Goal: Register for event/course

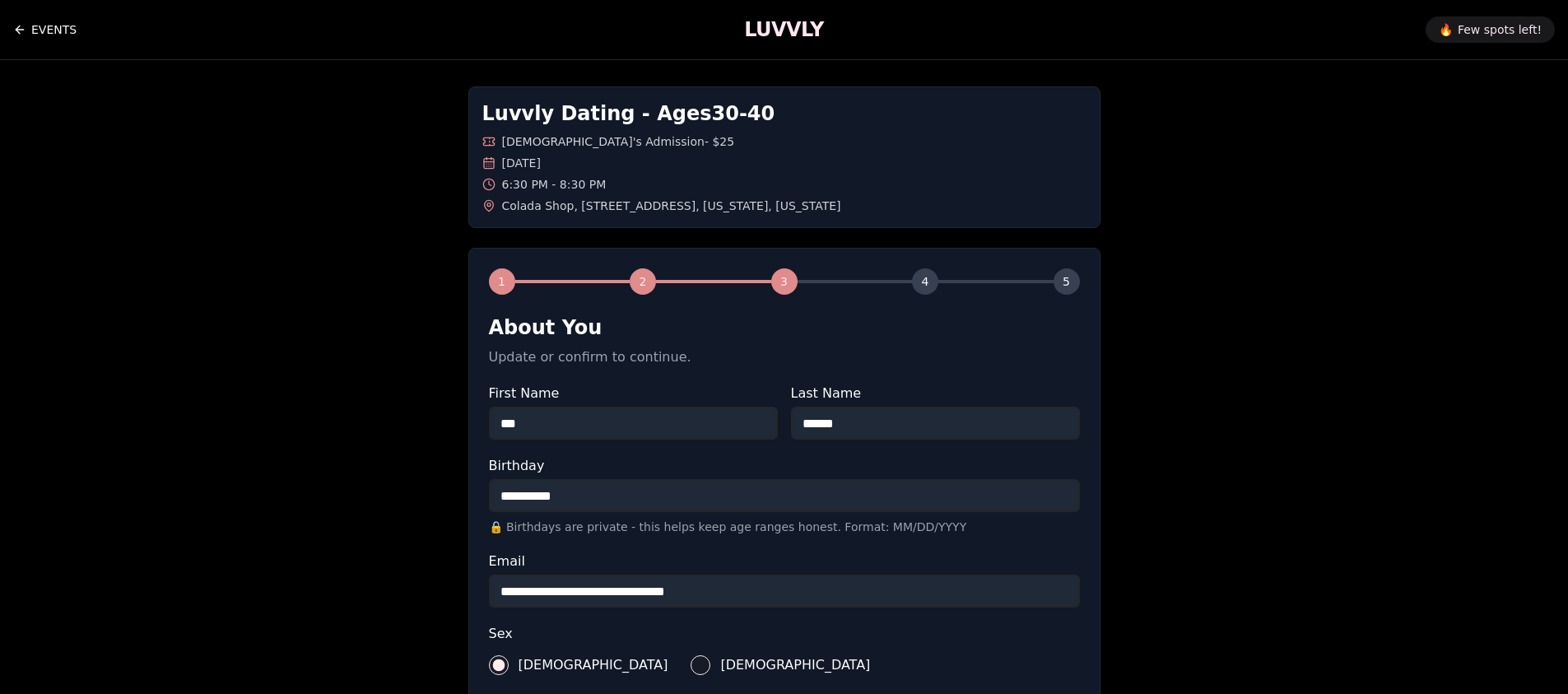
click at [20, 15] on link "EVENTS" at bounding box center [45, 30] width 63 height 33
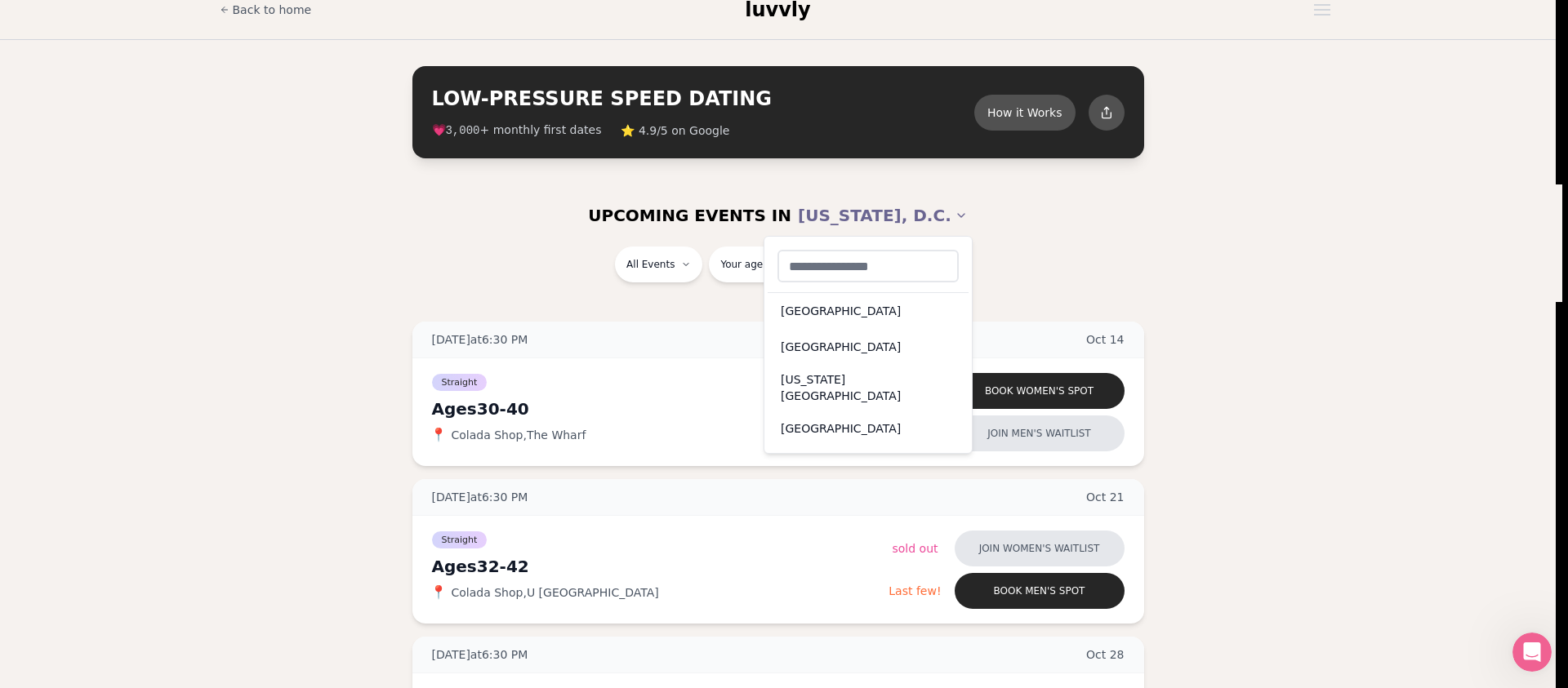
click at [861, 417] on div "San Francisco" at bounding box center [868, 429] width 201 height 36
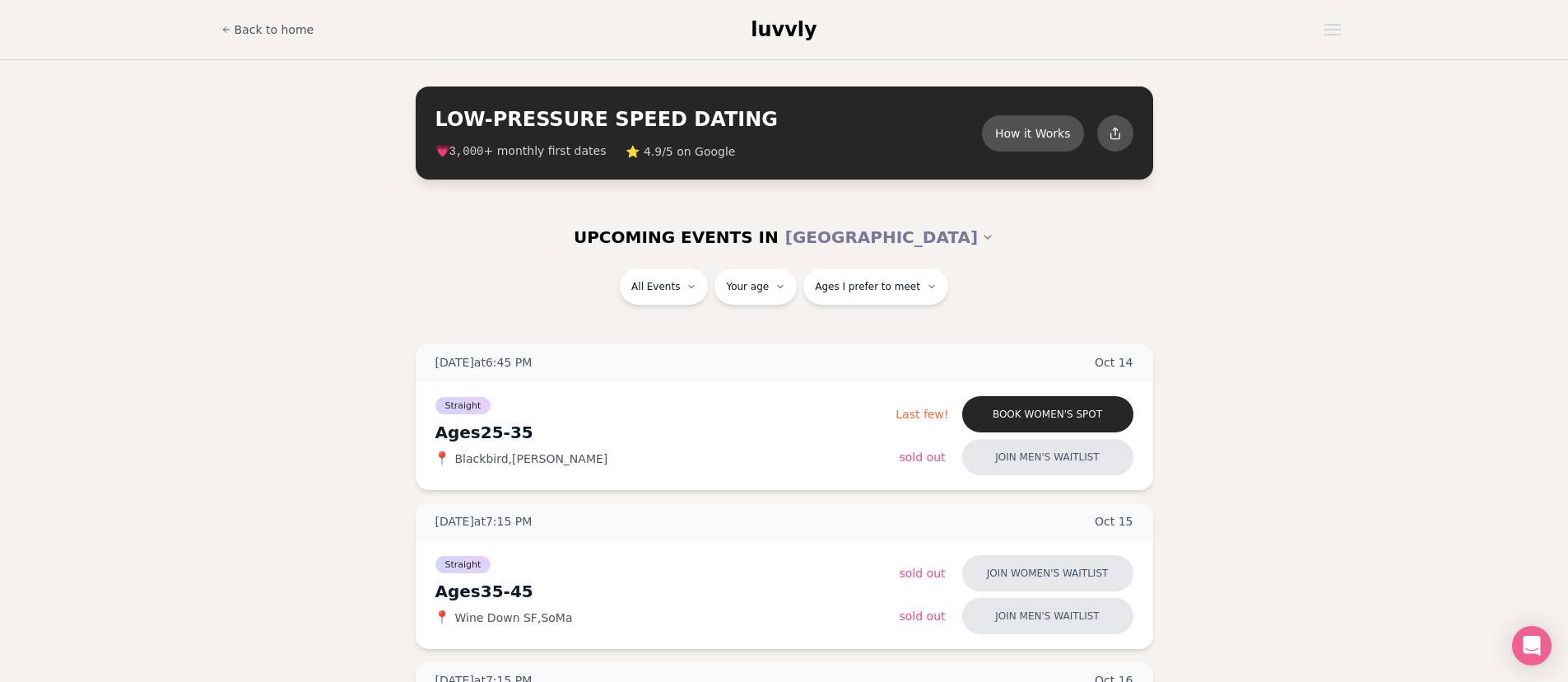
click at [944, 212] on div "UPCOMING EVENTS IN SAN FRANCISCO" at bounding box center [785, 237] width 949 height 62
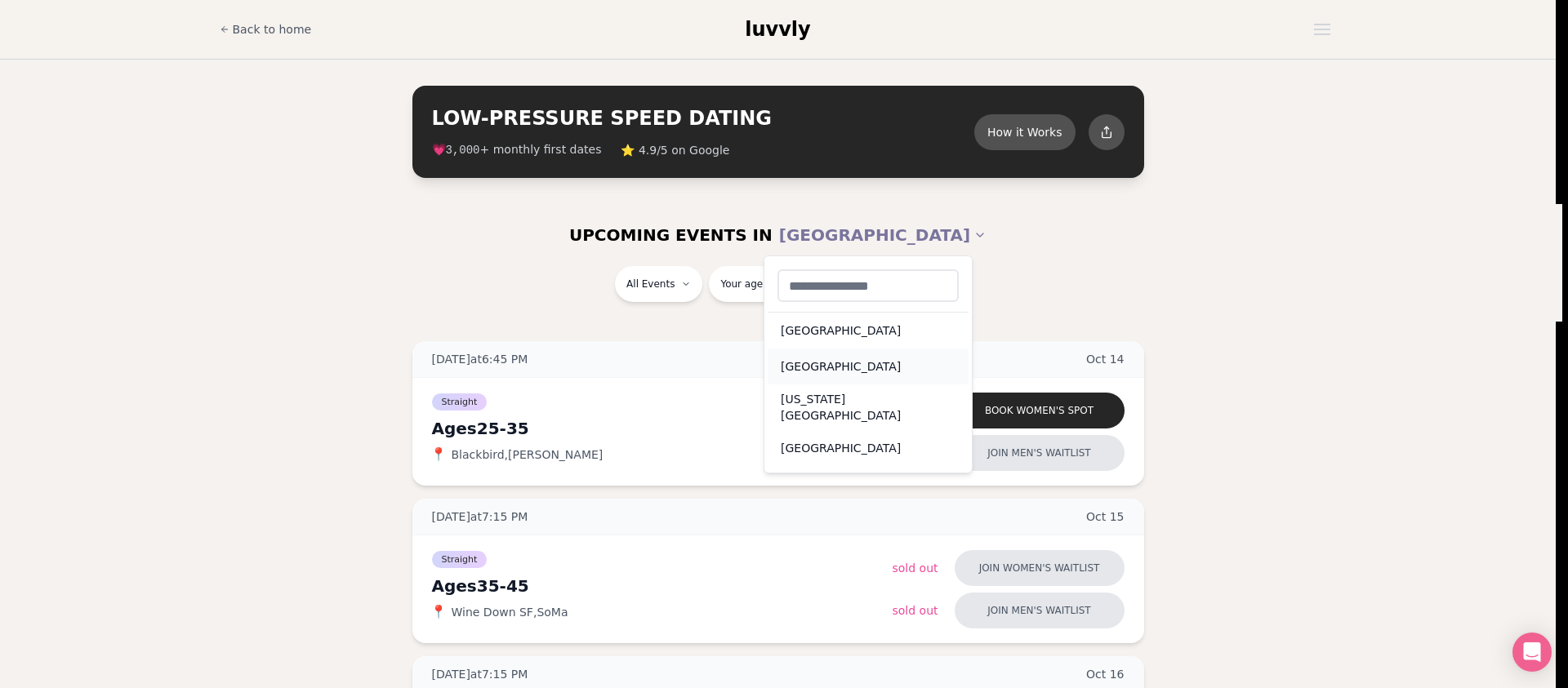
click at [881, 352] on div "Portland" at bounding box center [868, 366] width 201 height 36
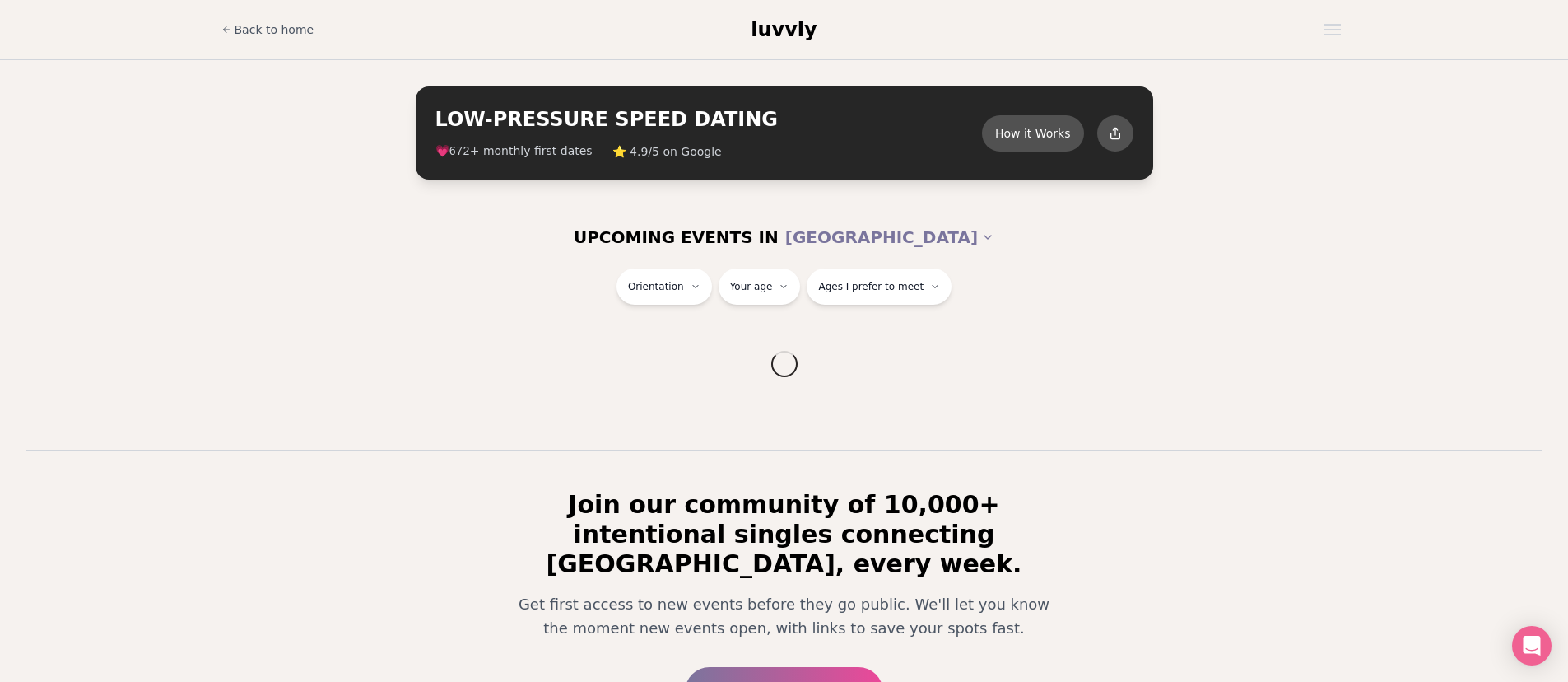
click at [1131, 278] on div "Orientation Your age Ages I prefer to meet" at bounding box center [784, 290] width 922 height 43
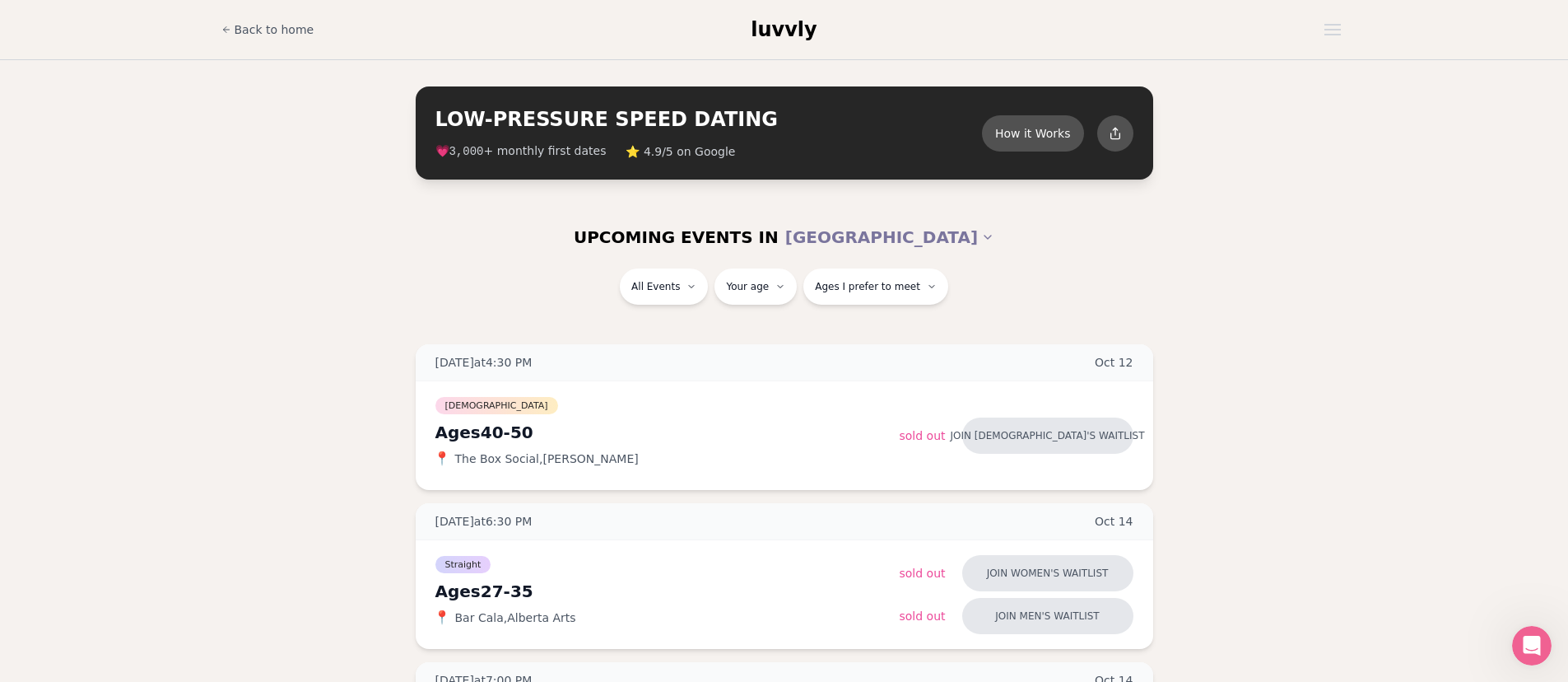
click at [1112, 294] on div "All Events Your age Ages I prefer to meet" at bounding box center [784, 290] width 922 height 43
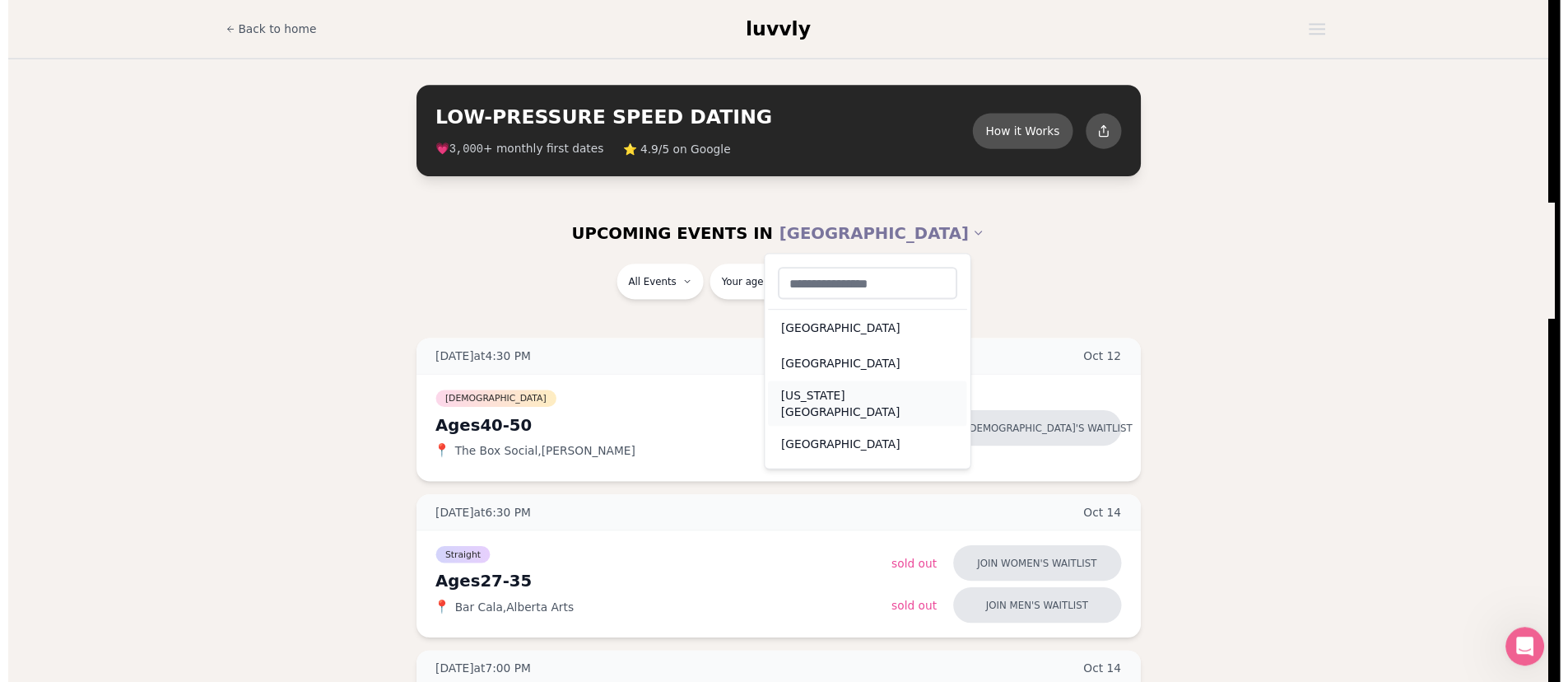
scroll to position [23, 0]
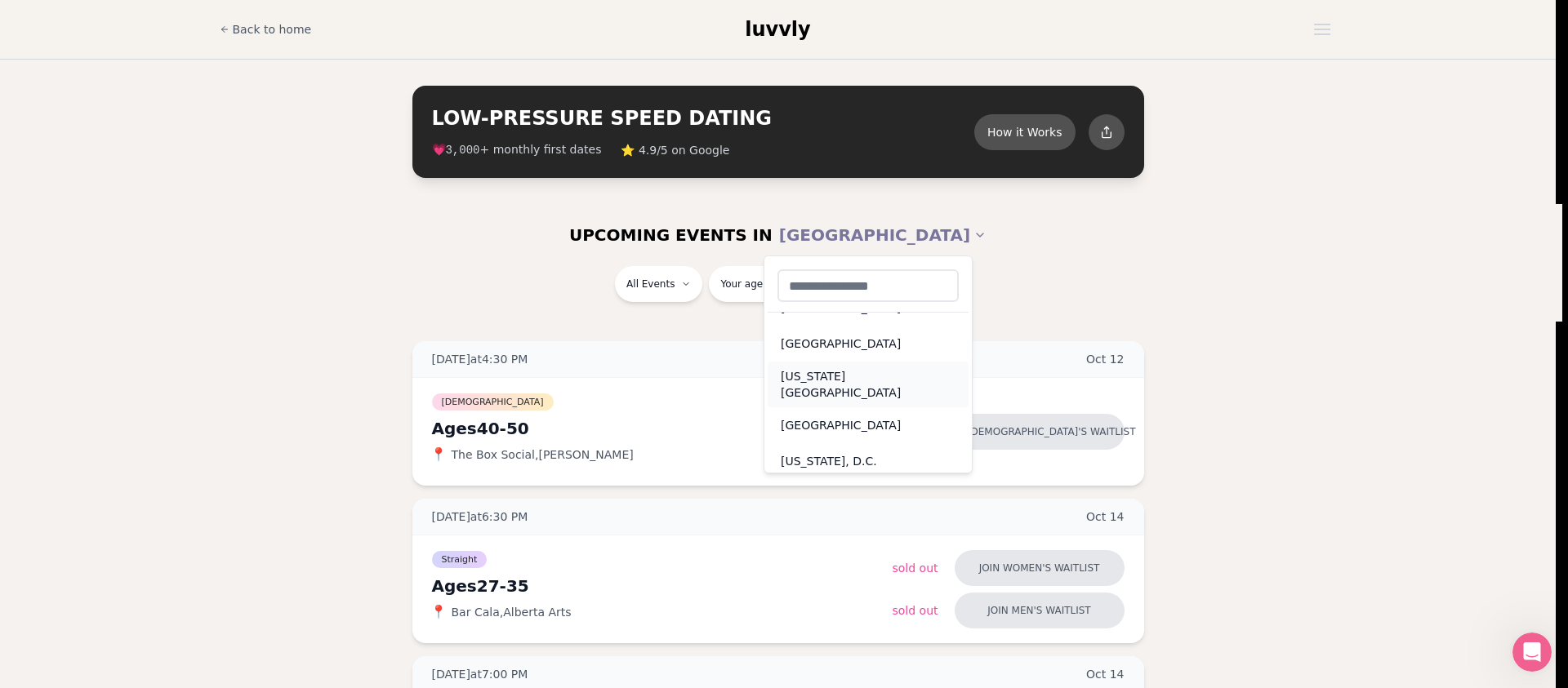
click at [907, 380] on div "New York City" at bounding box center [868, 384] width 201 height 46
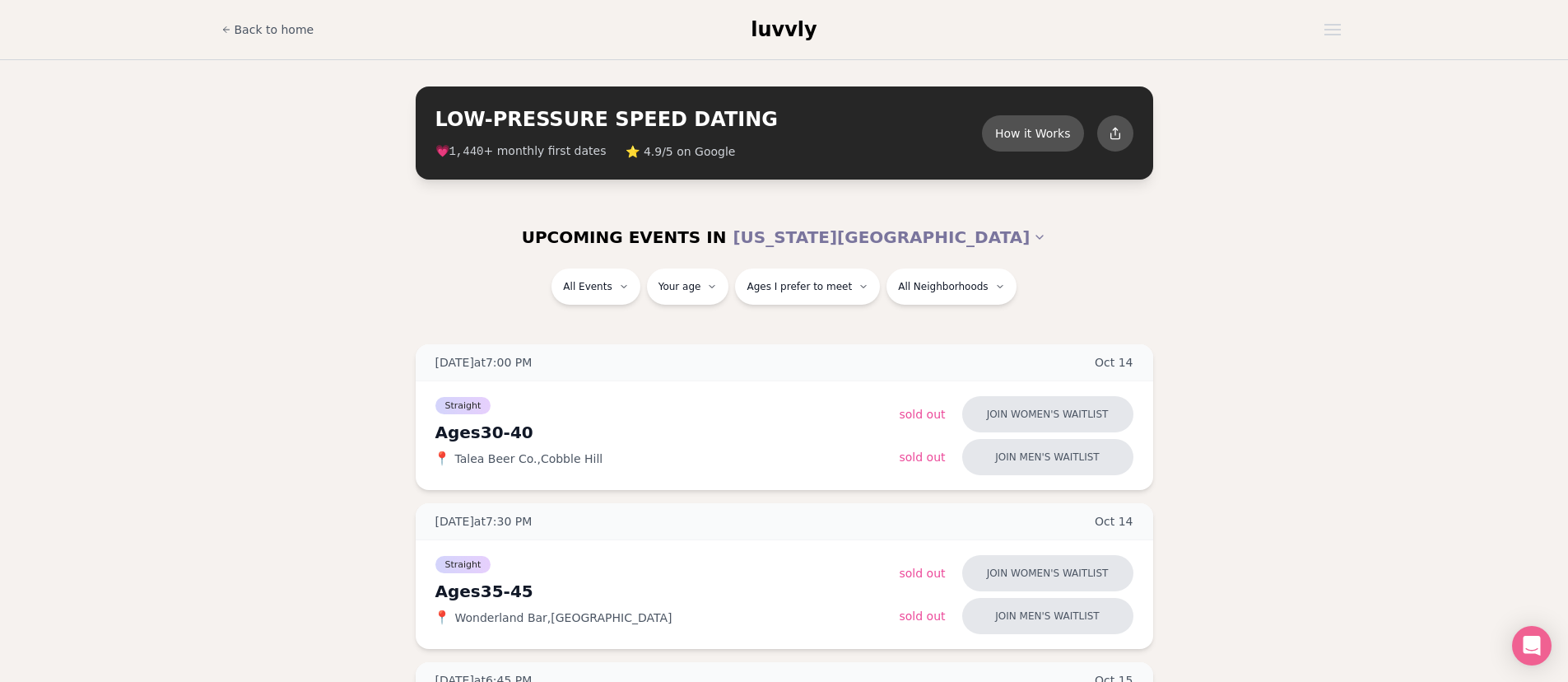
click at [1114, 307] on div "All Events Your age Ages I prefer to meet All Neighborhoods" at bounding box center [784, 290] width 922 height 43
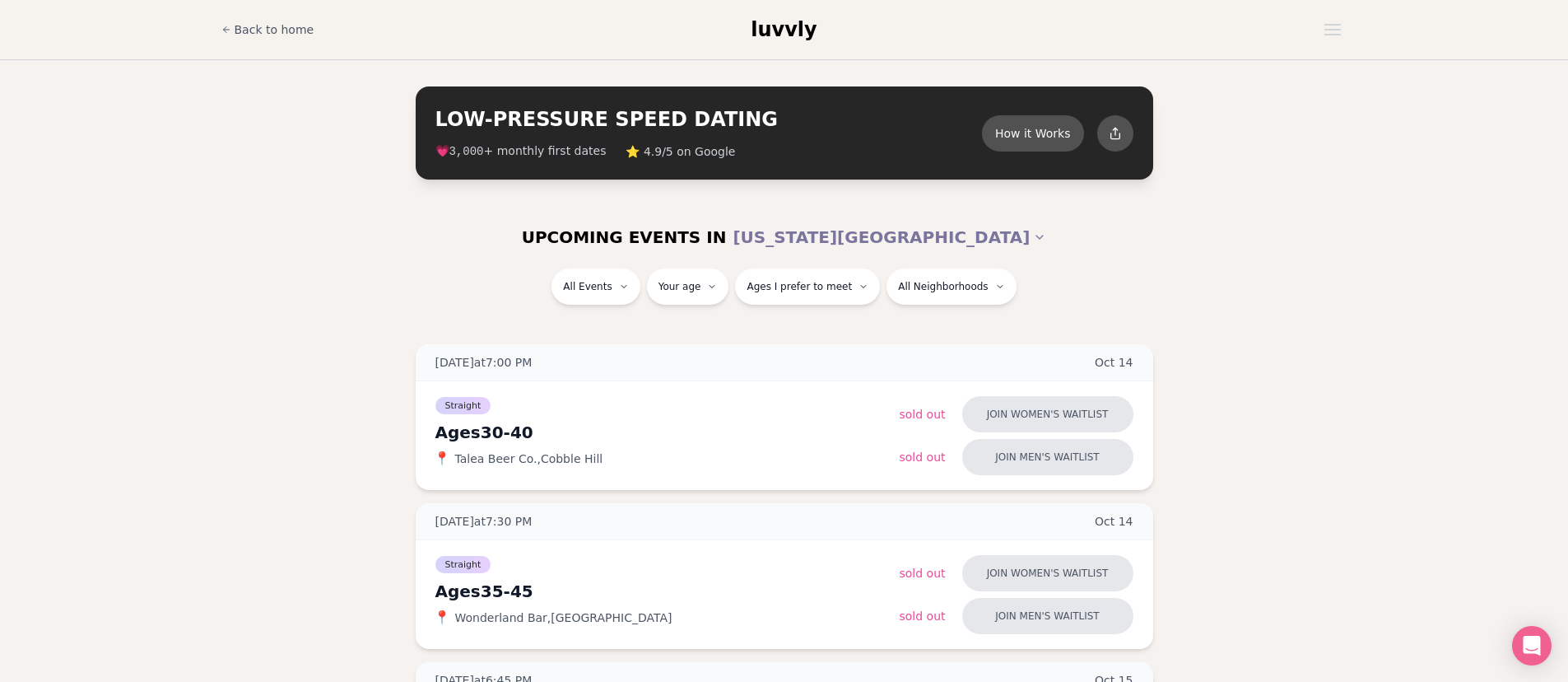
click at [1208, 280] on div "All Events Your age Ages I prefer to meet All Neighborhoods" at bounding box center [784, 290] width 922 height 43
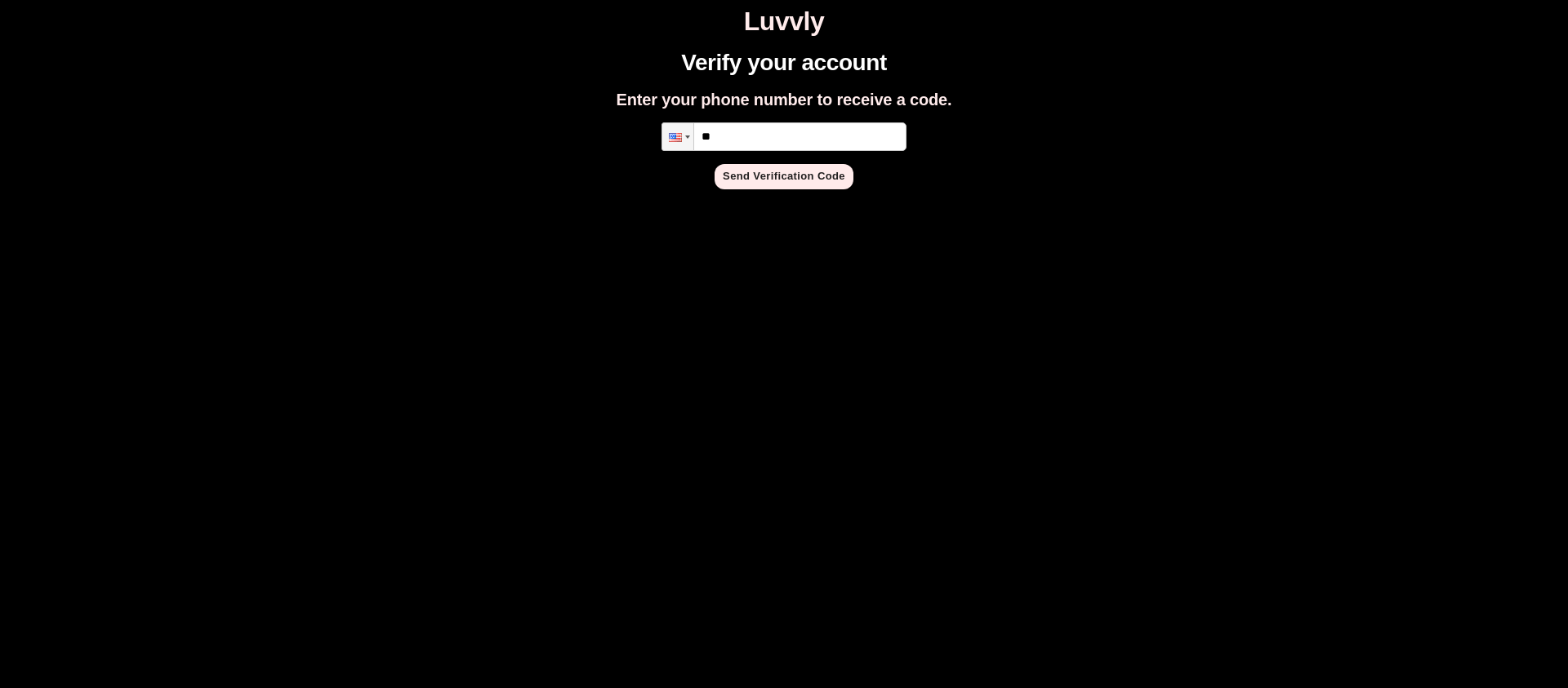
click at [794, 136] on input "**" at bounding box center [784, 136] width 245 height 28
click at [780, 136] on input "**" at bounding box center [784, 136] width 245 height 28
type input "**********"
click at [781, 177] on button "Send Verification Code" at bounding box center [784, 177] width 139 height 25
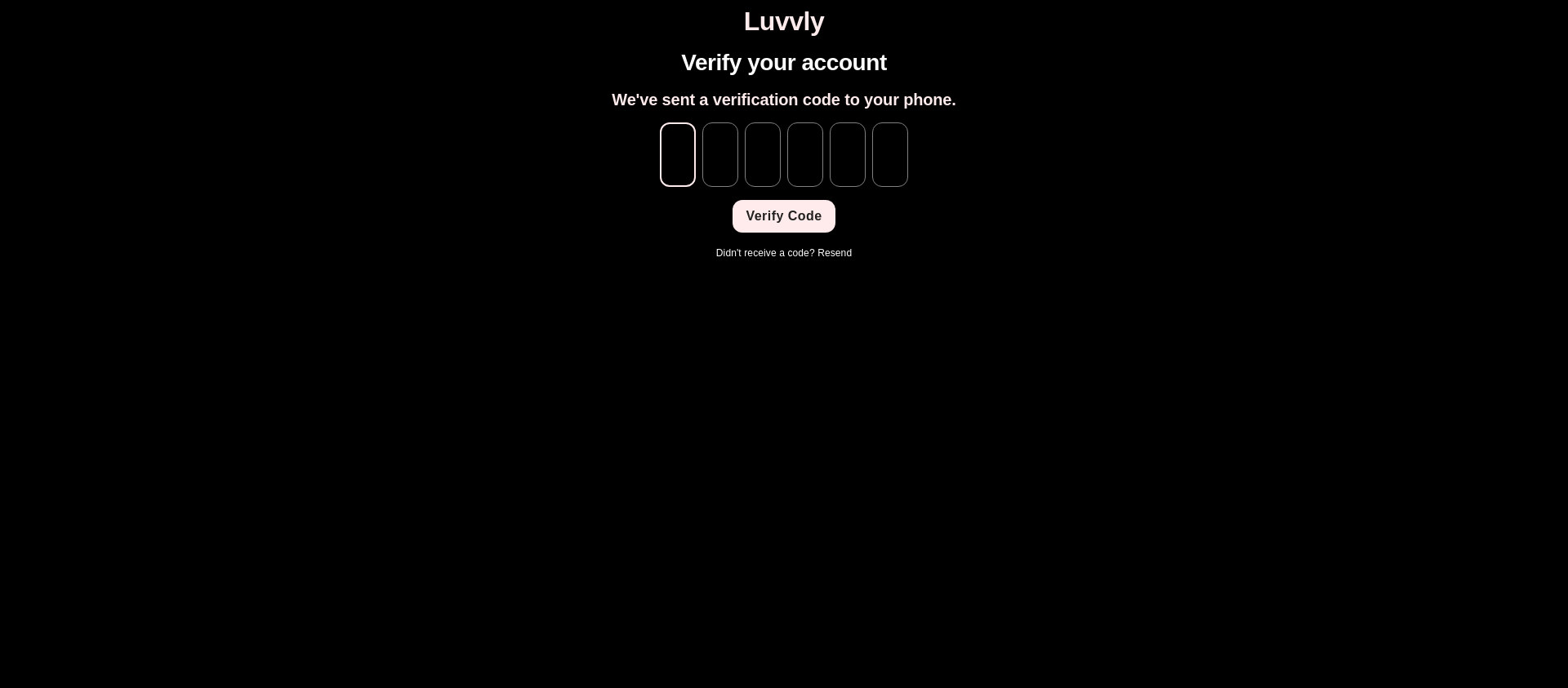
click at [679, 153] on input "tel" at bounding box center [677, 154] width 36 height 64
type input "*"
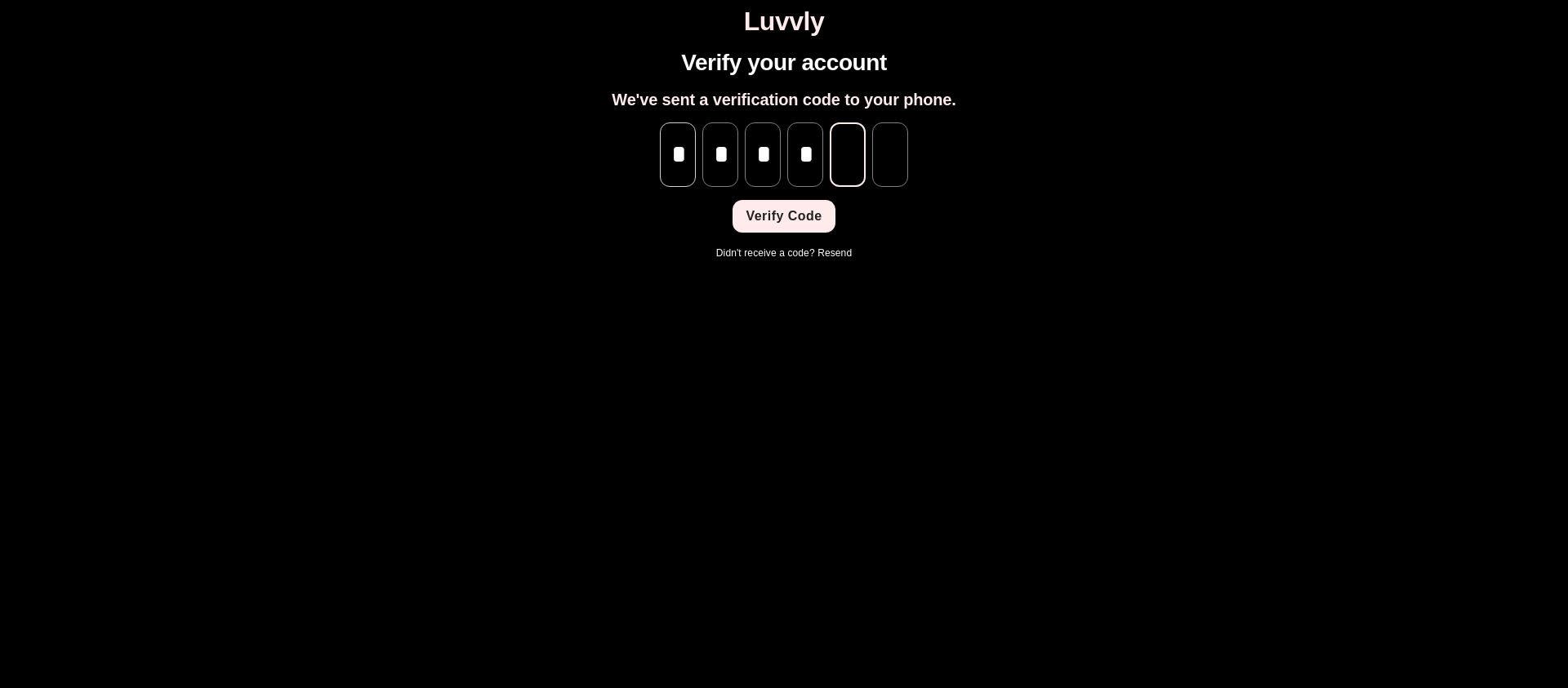
type input "*"
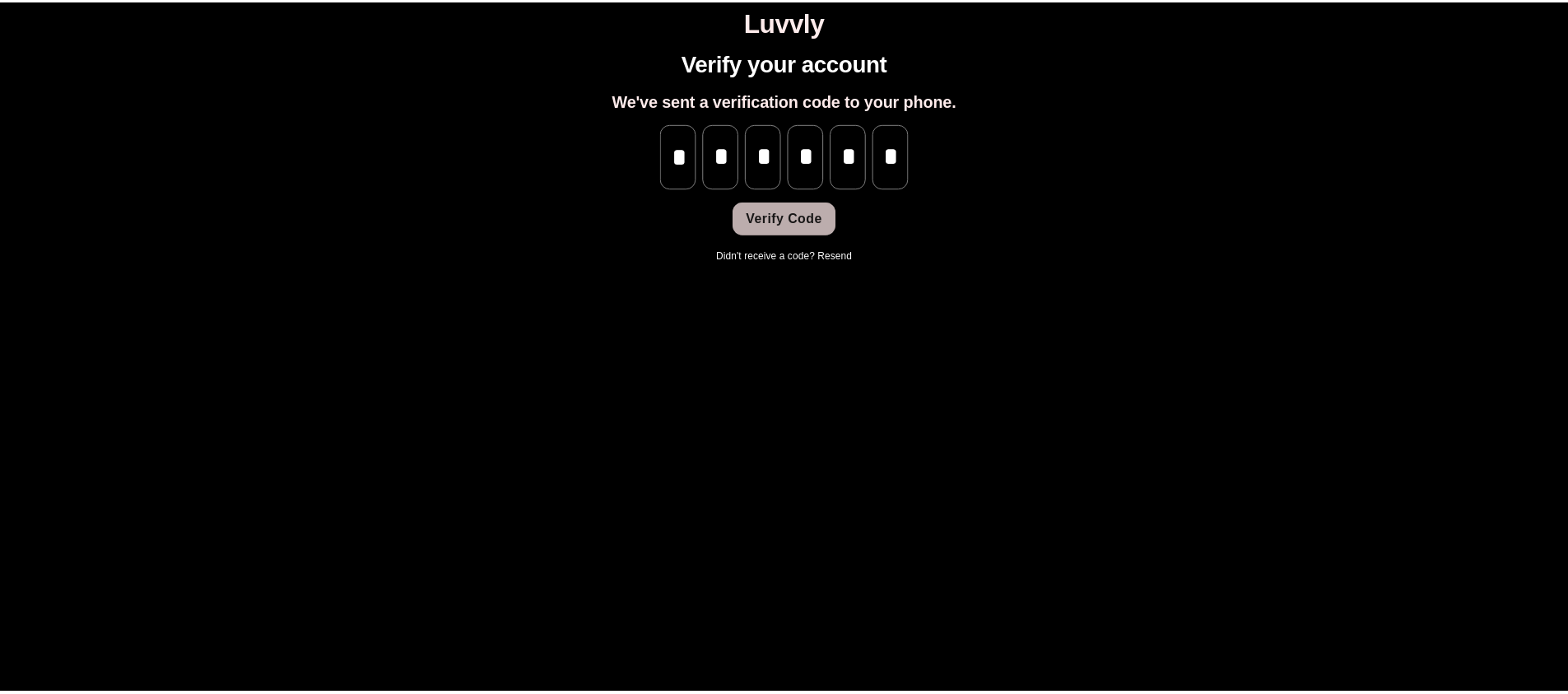
scroll to position [0, 0]
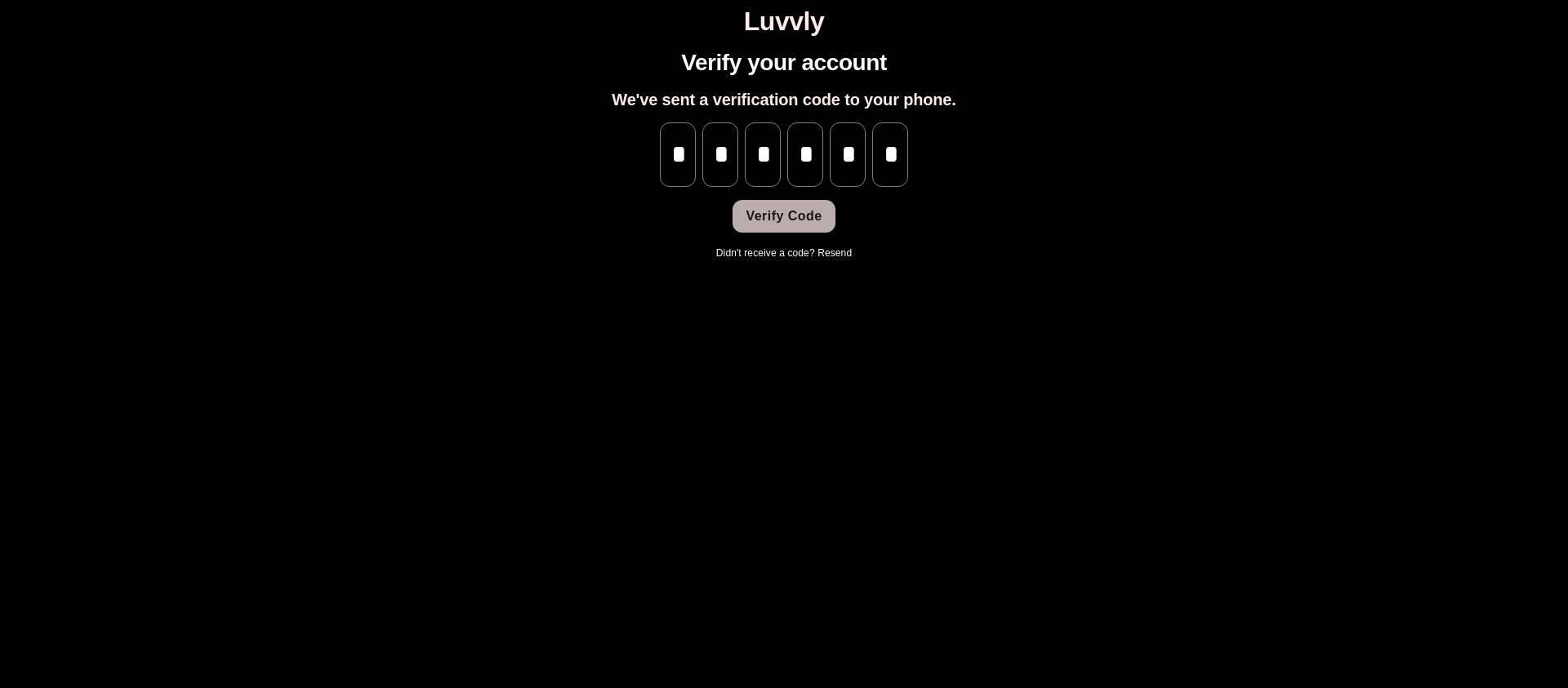
click at [815, 218] on button "Verify Code" at bounding box center [784, 216] width 102 height 33
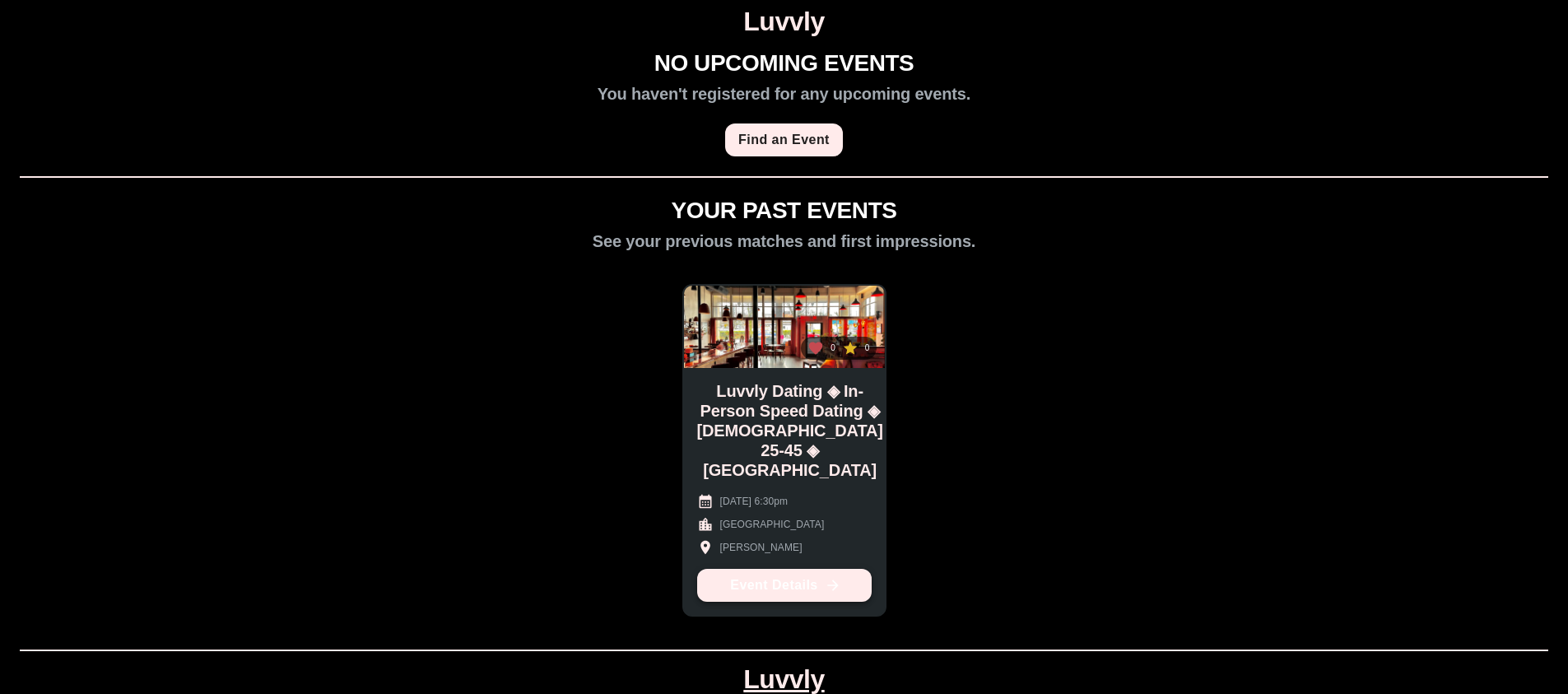
click at [771, 588] on link "Event Details" at bounding box center [784, 585] width 175 height 33
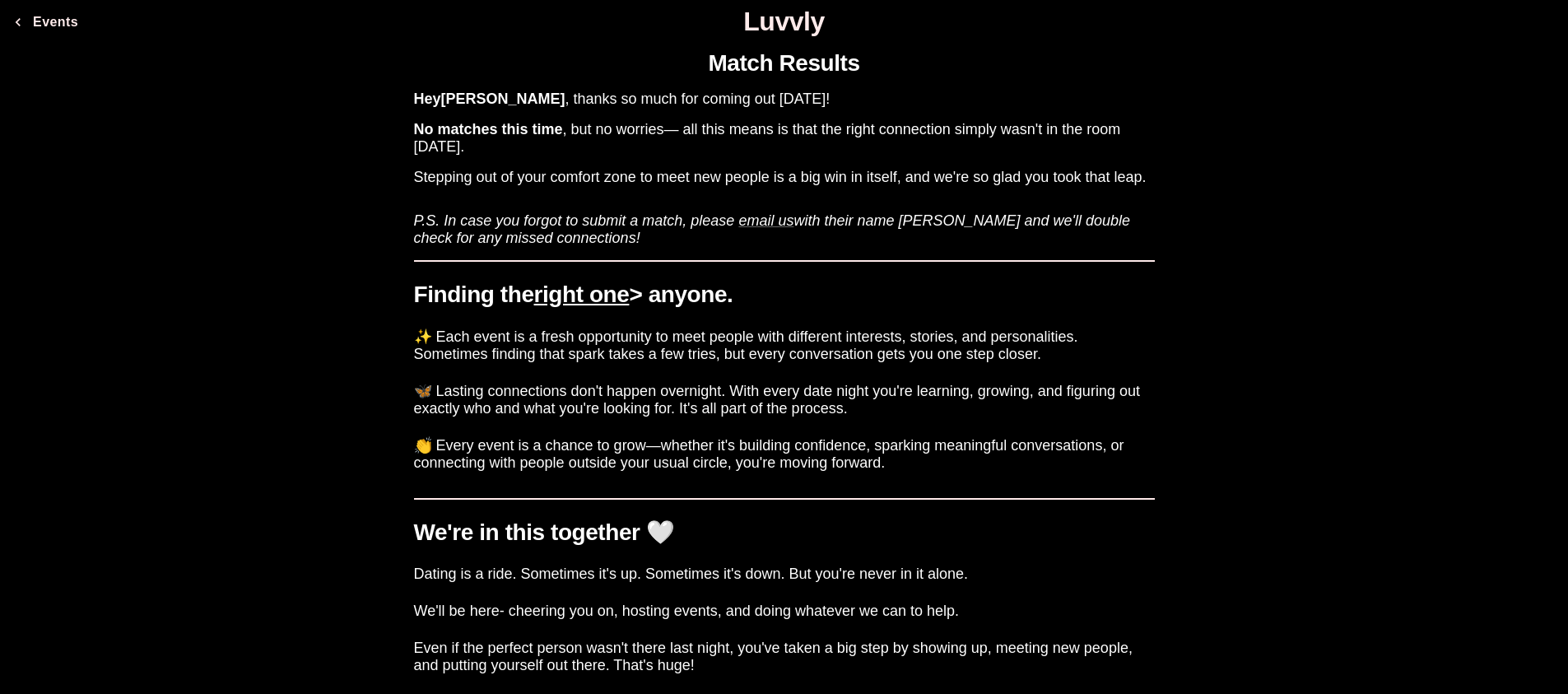
click at [332, 243] on div "Match Results Hey Joe , thanks so much for coming out yesterday! No matches thi…" at bounding box center [784, 471] width 1554 height 869
click at [56, 22] on button "Events" at bounding box center [46, 22] width 78 height 33
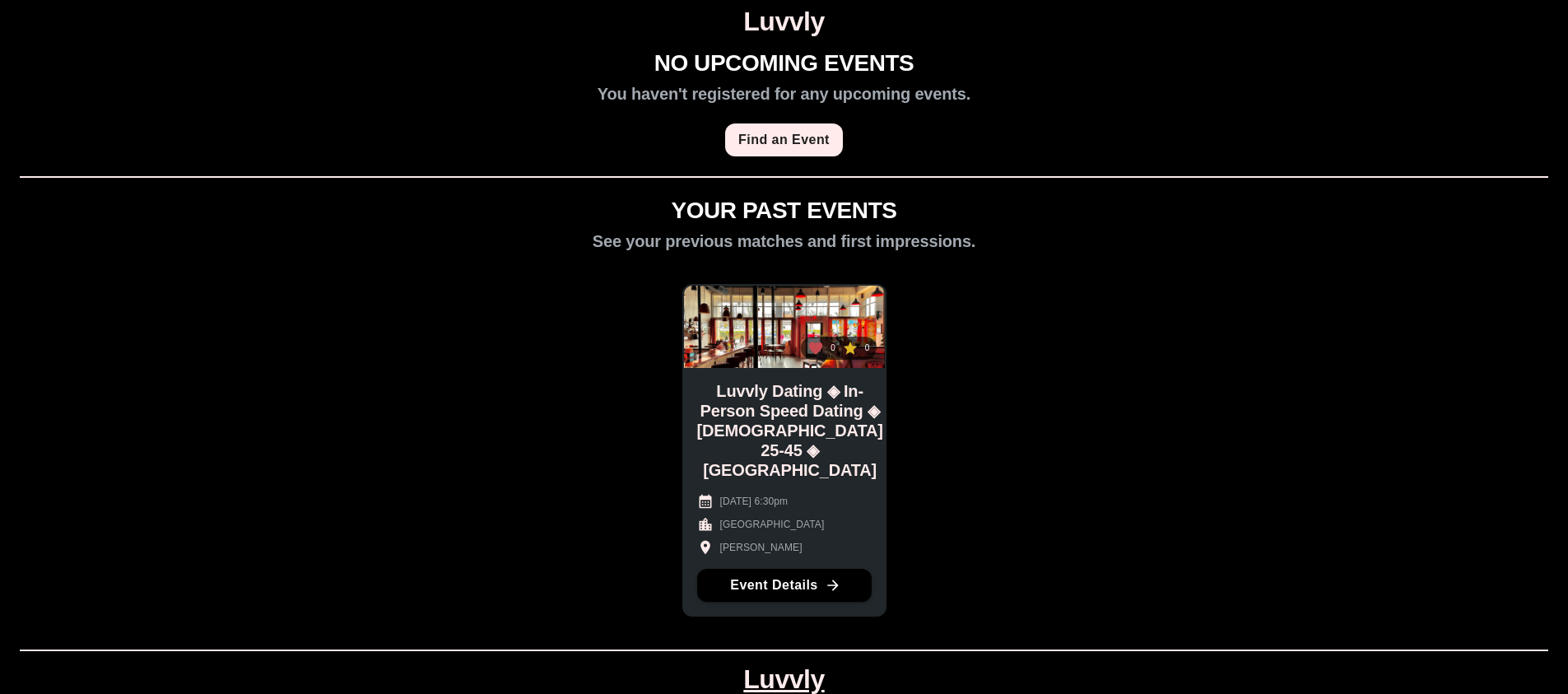
click at [163, 109] on div "NO UPCOMING EVENTS You haven't registered for any upcoming events. Find an Even…" at bounding box center [784, 406] width 1554 height 713
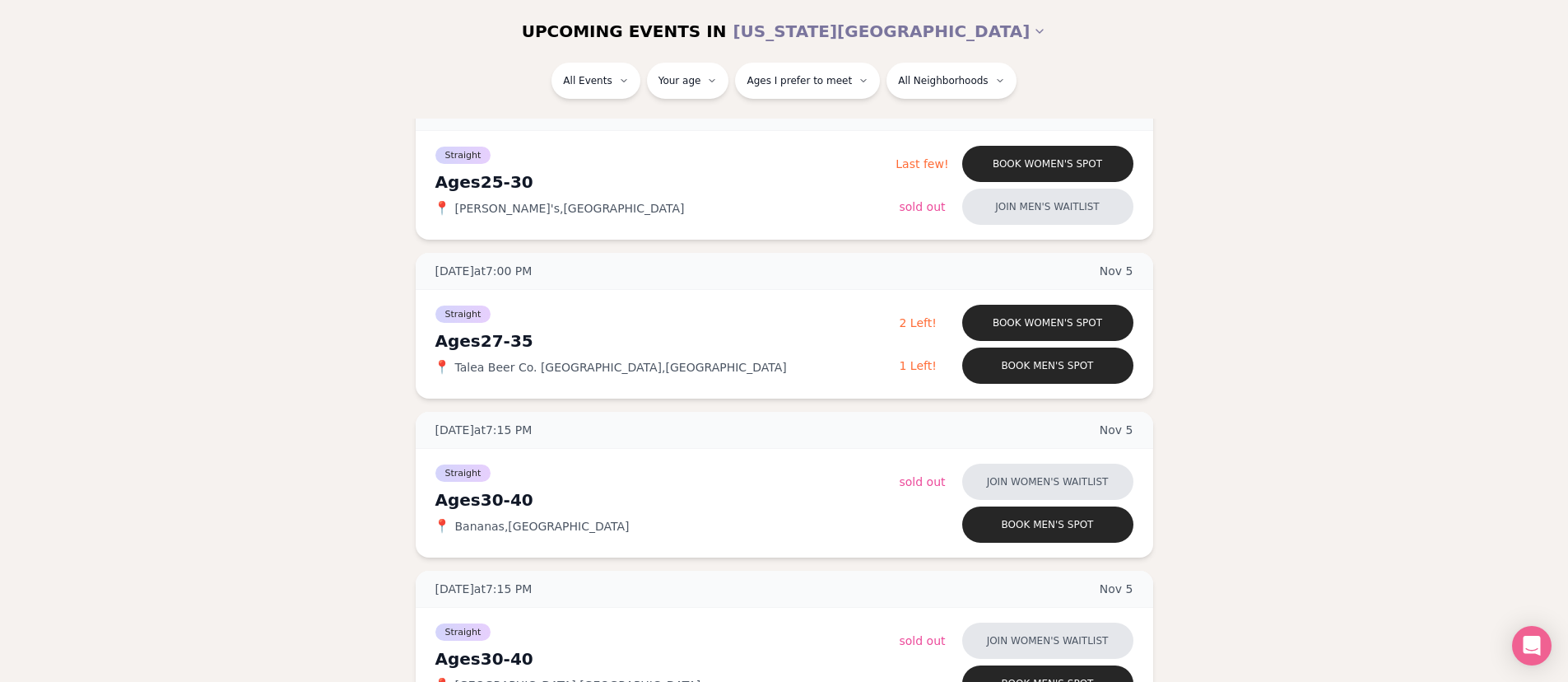
scroll to position [7862, 0]
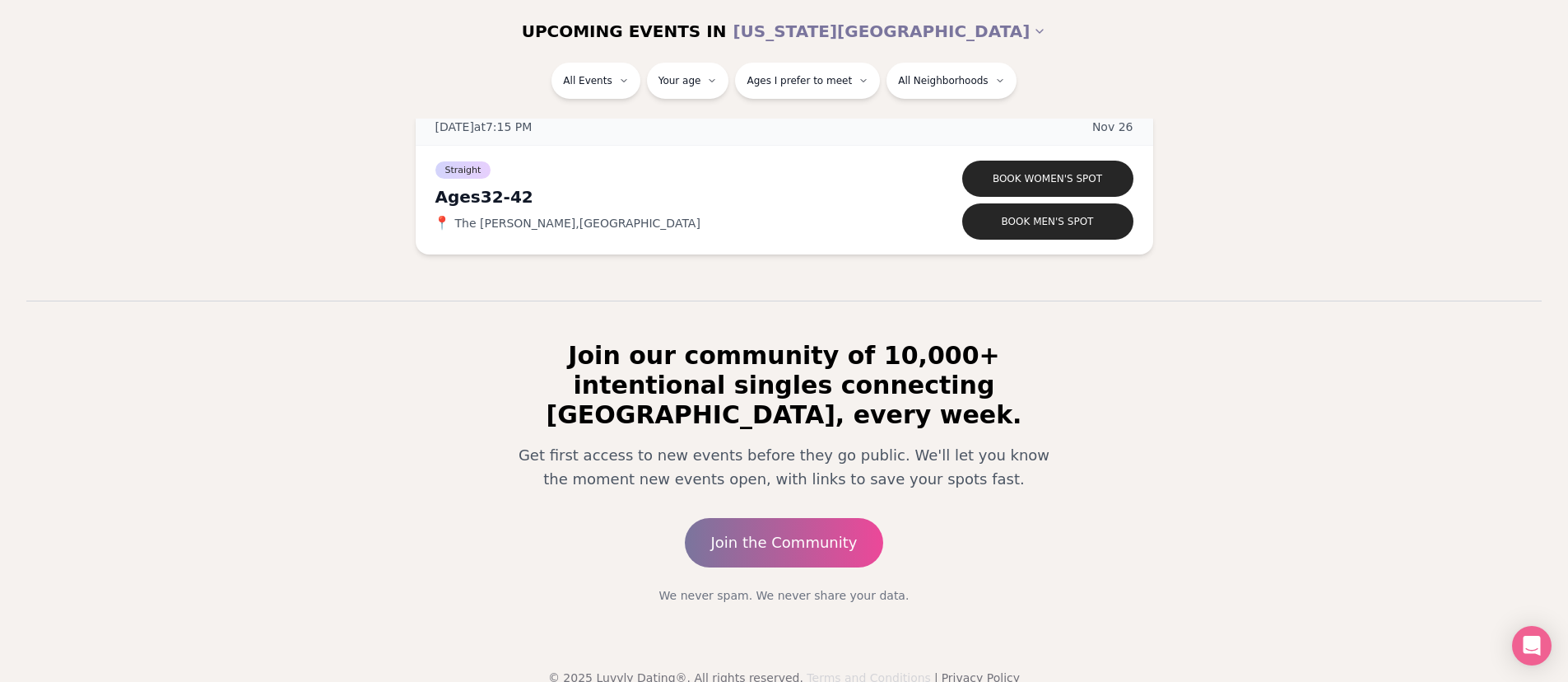
click at [878, 671] on link "Terms and Conditions" at bounding box center [868, 678] width 124 height 14
